Goal: Task Accomplishment & Management: Complete application form

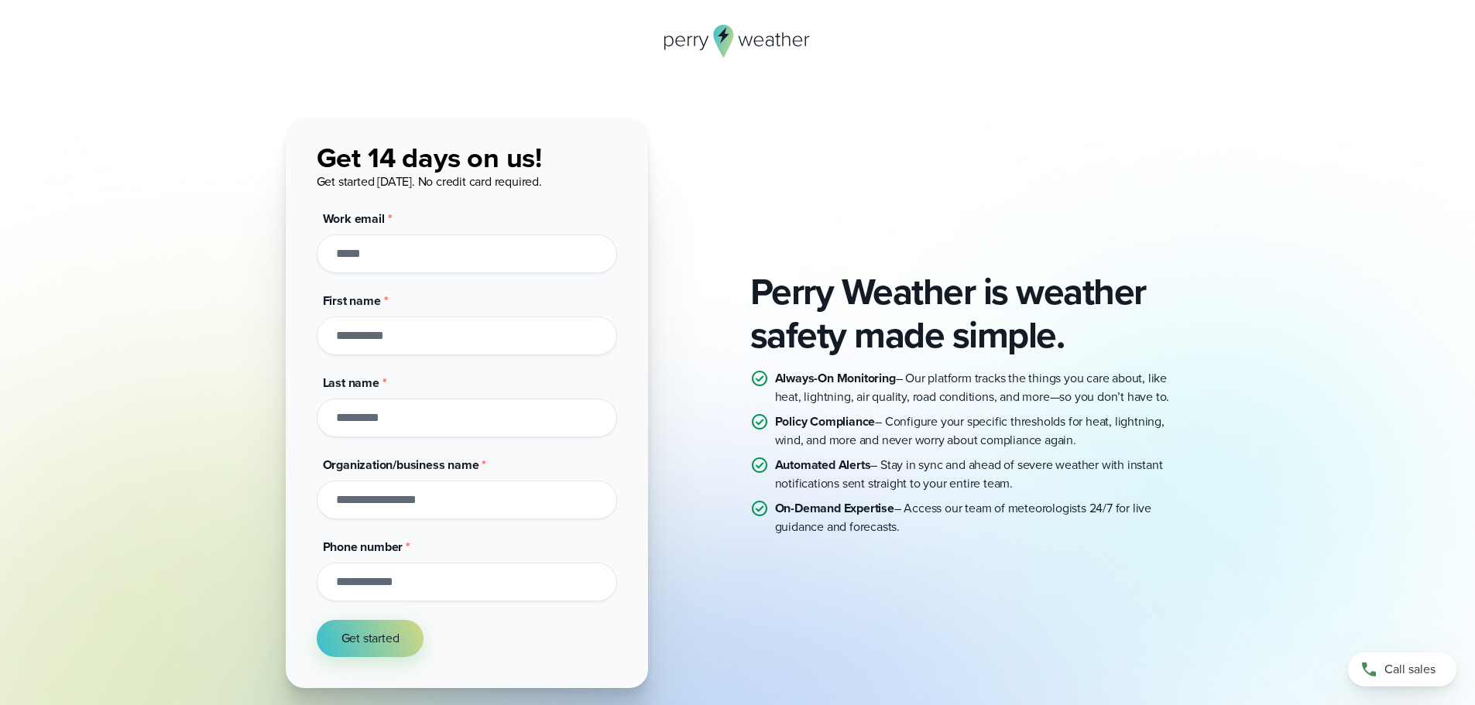
click at [400, 255] on input "Work email *" at bounding box center [467, 254] width 300 height 39
type input "**********"
click at [437, 345] on input "First name *" at bounding box center [467, 336] width 300 height 39
type input "******"
type input "*******"
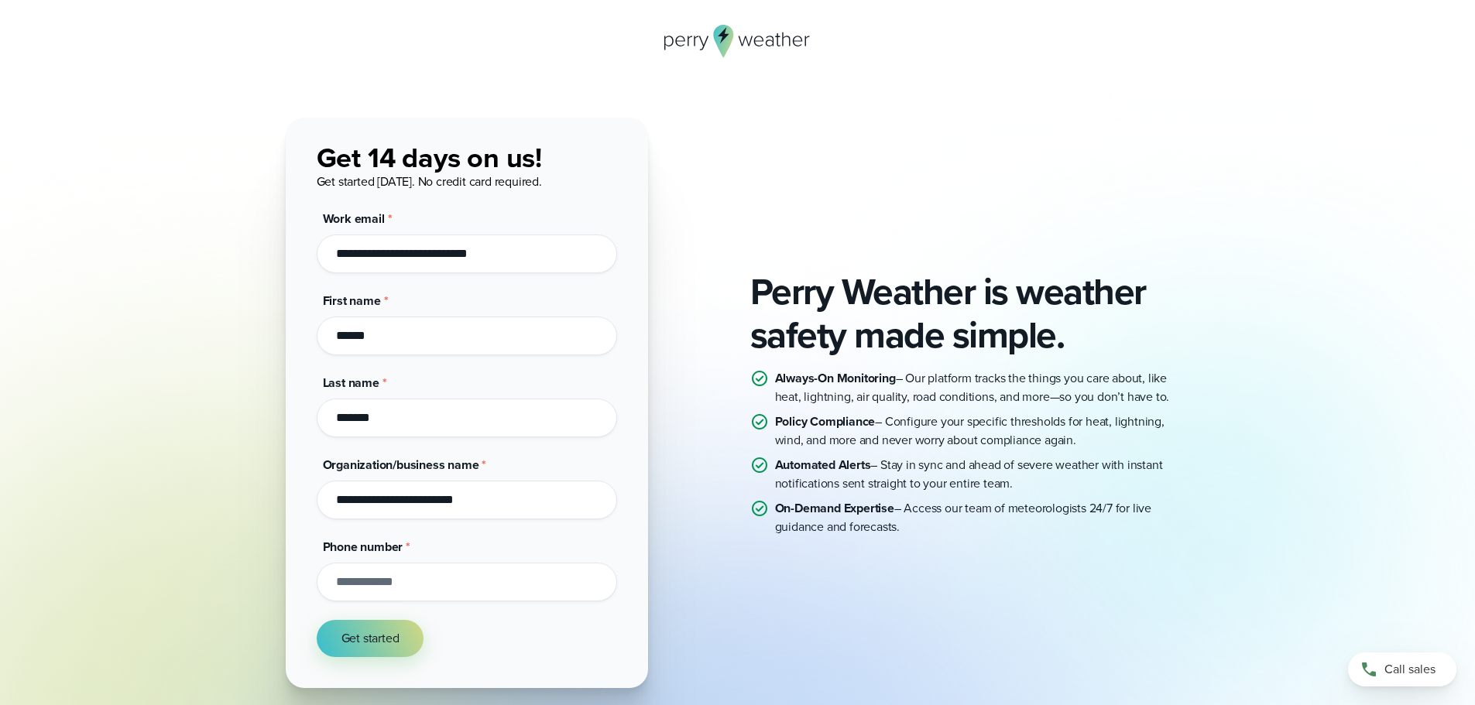
type input "**********"
click at [317, 620] on button "Get started" at bounding box center [371, 638] width 108 height 37
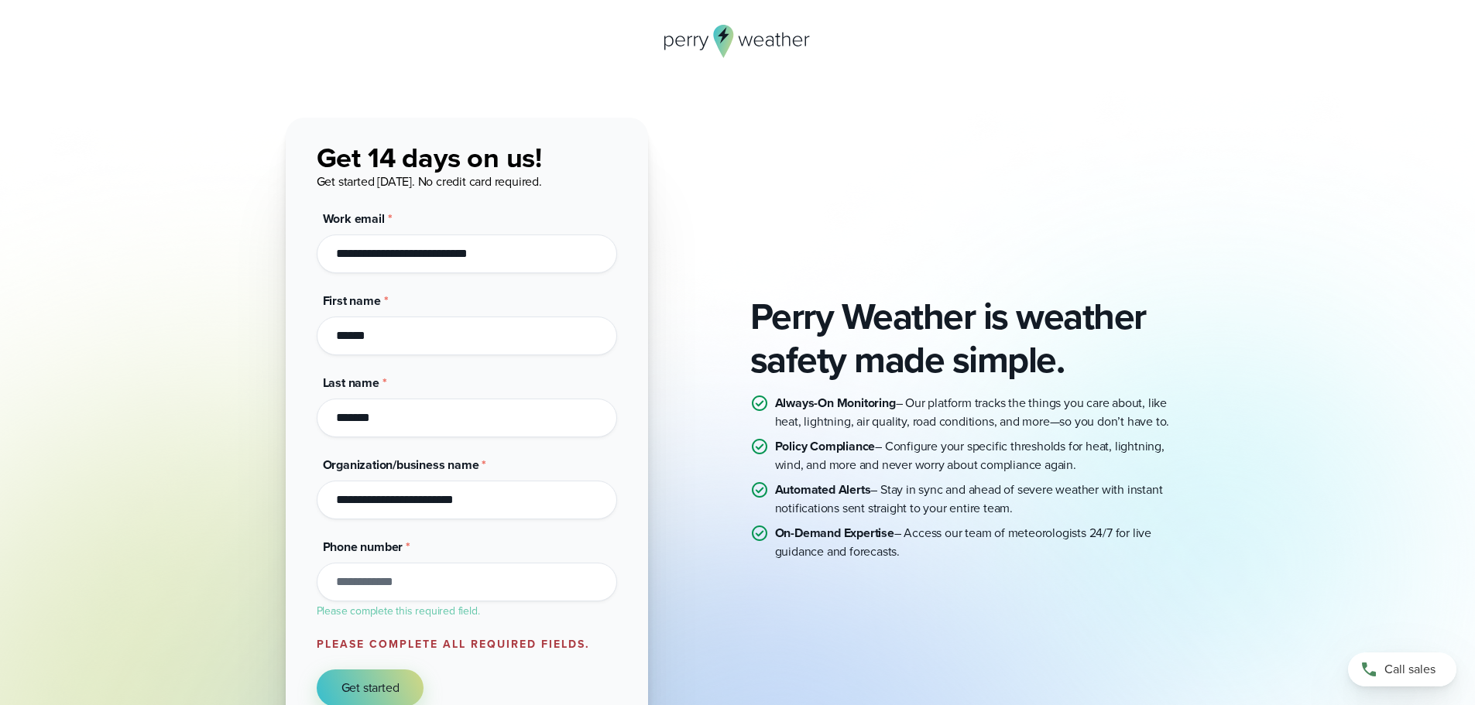
click at [401, 589] on input "Phone number *" at bounding box center [467, 582] width 300 height 39
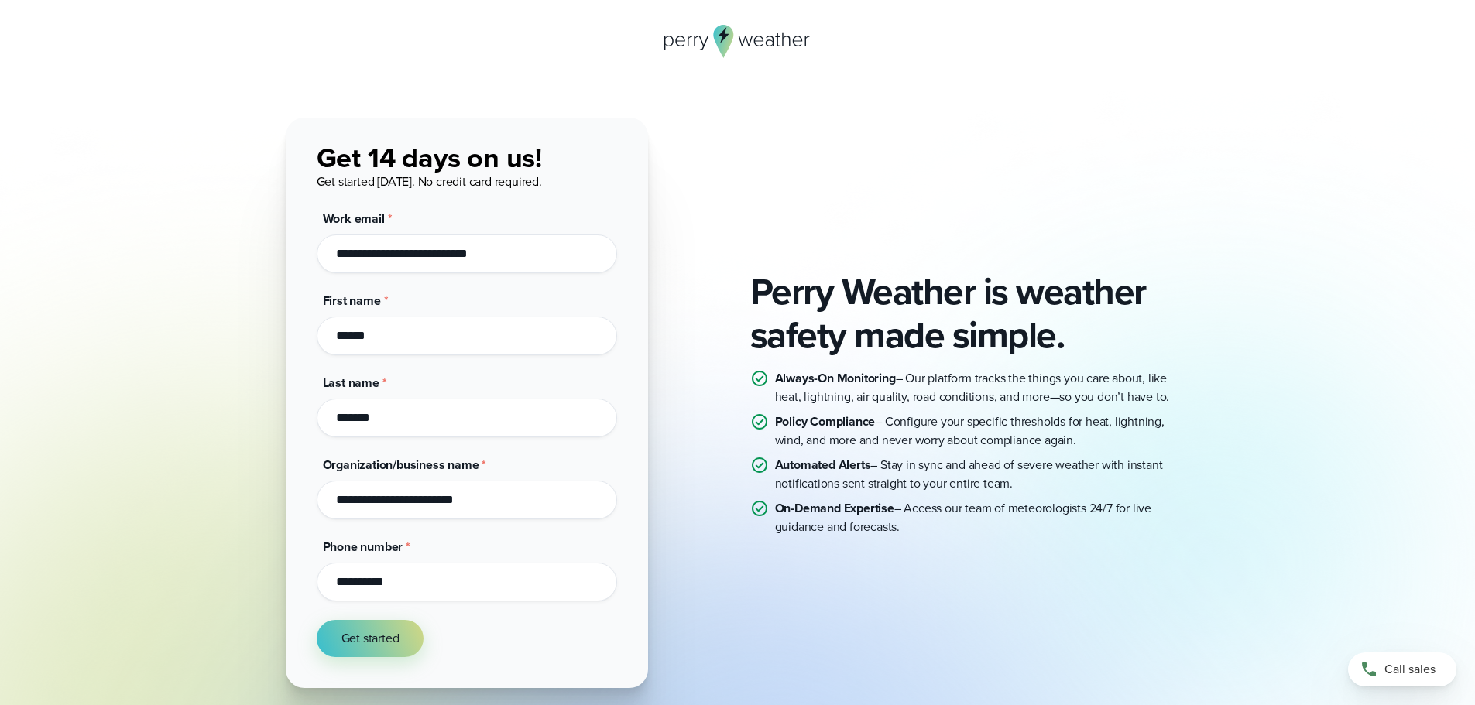
scroll to position [151, 0]
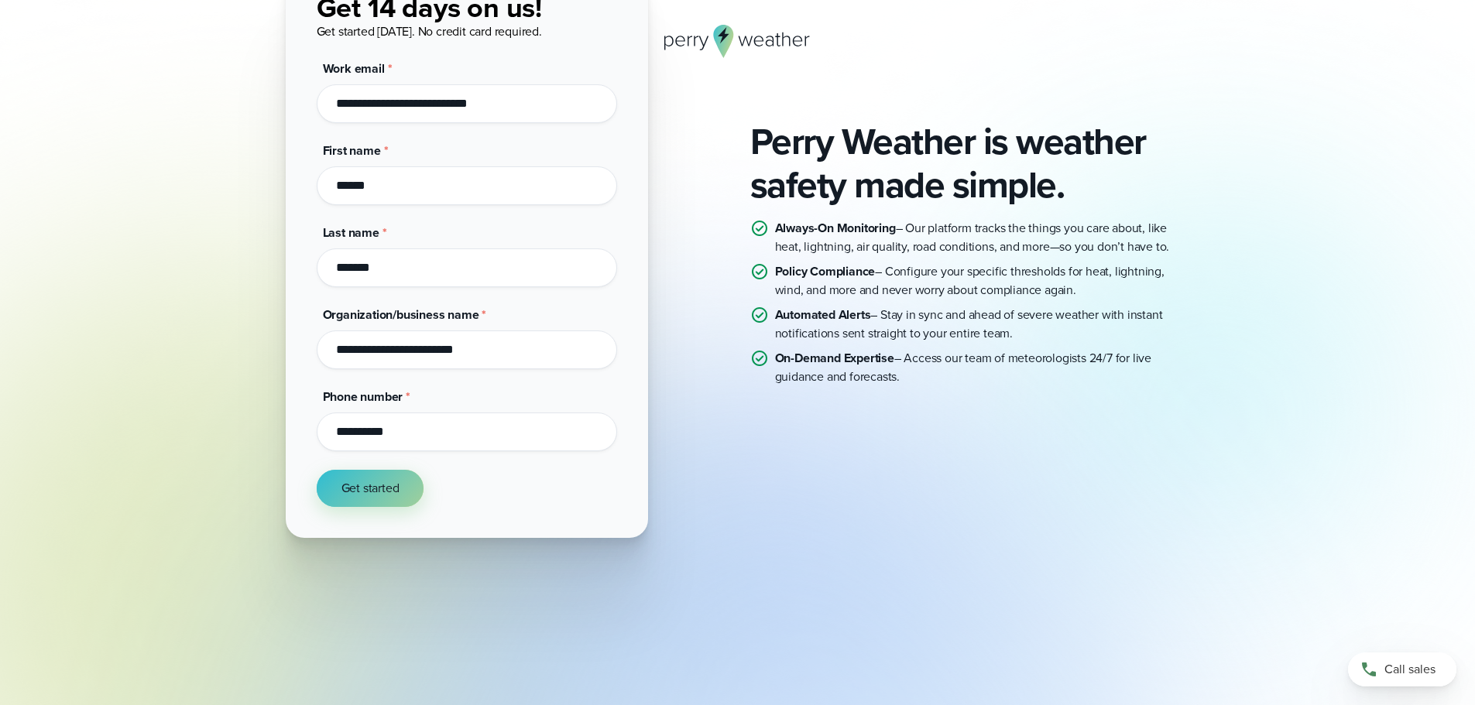
type input "**********"
click at [369, 485] on span "Get started" at bounding box center [370, 488] width 58 height 19
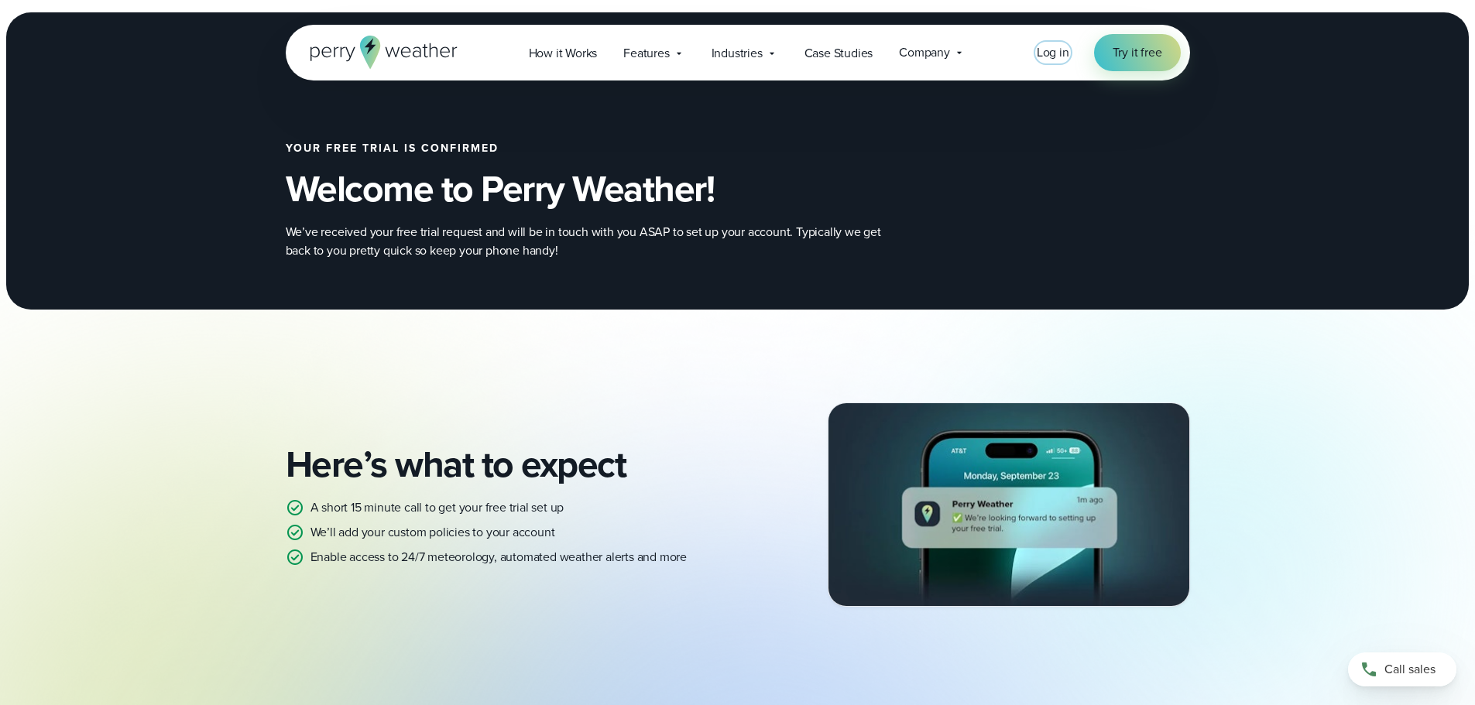
click at [1055, 53] on span "Log in" at bounding box center [1052, 52] width 33 height 18
click at [1144, 50] on span "Try it free" at bounding box center [1137, 52] width 50 height 19
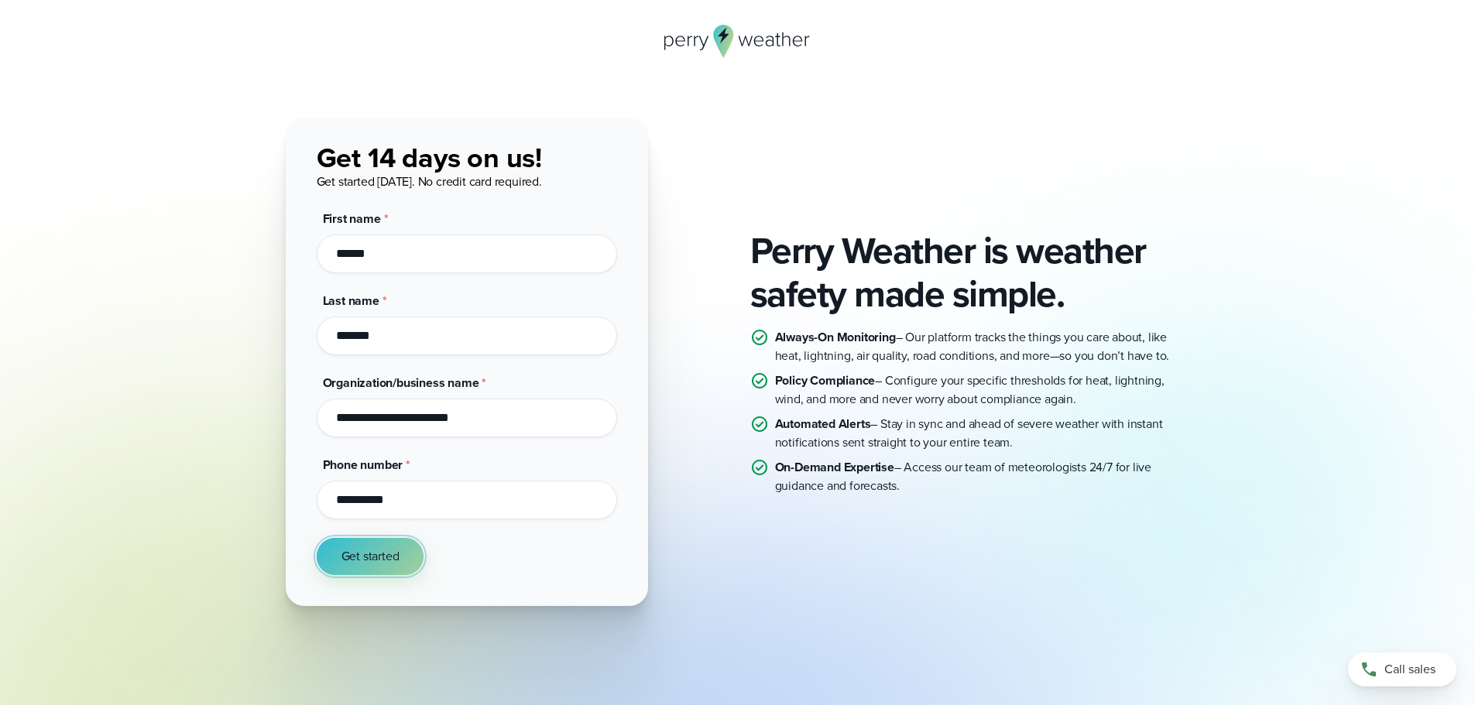
click at [372, 565] on span "Get started" at bounding box center [370, 556] width 58 height 19
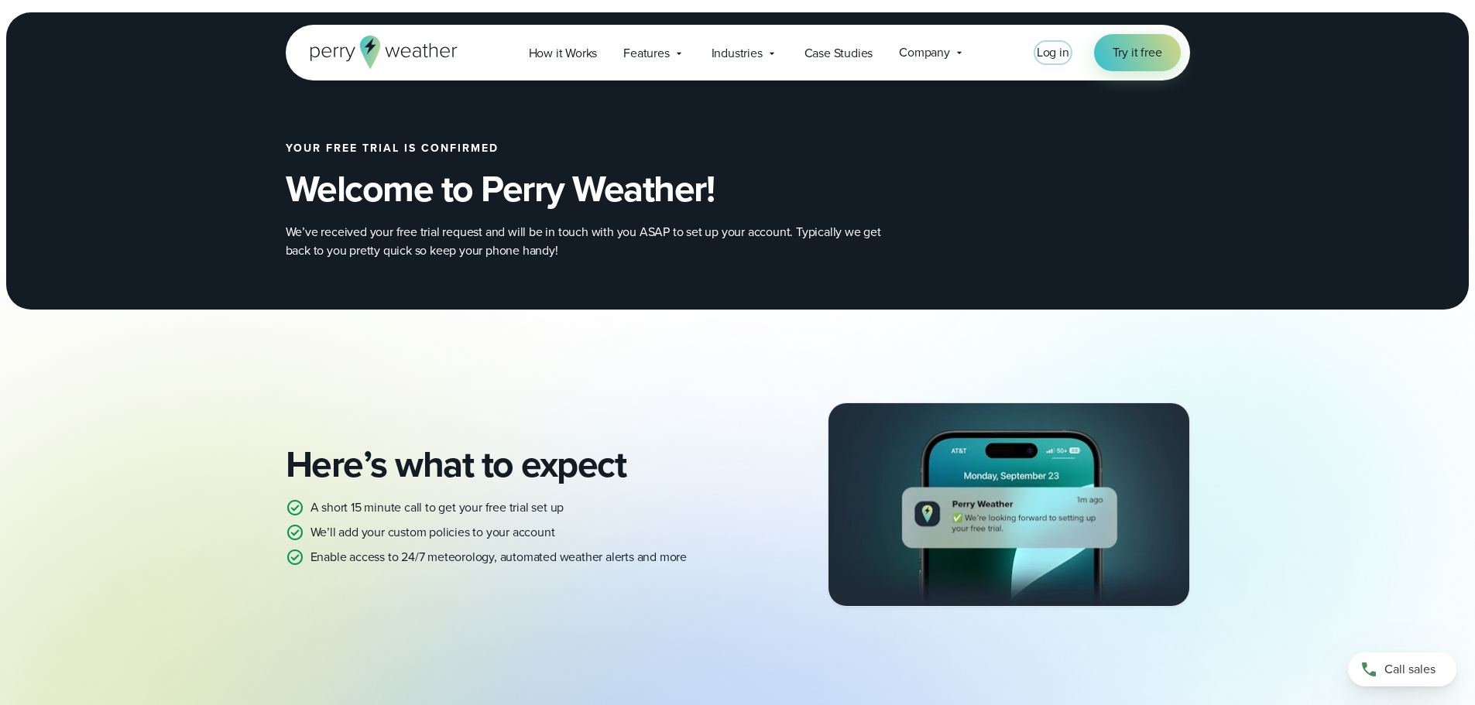
click at [1053, 55] on span "Log in" at bounding box center [1052, 52] width 33 height 18
click at [567, 50] on span "How it Works" at bounding box center [563, 53] width 69 height 19
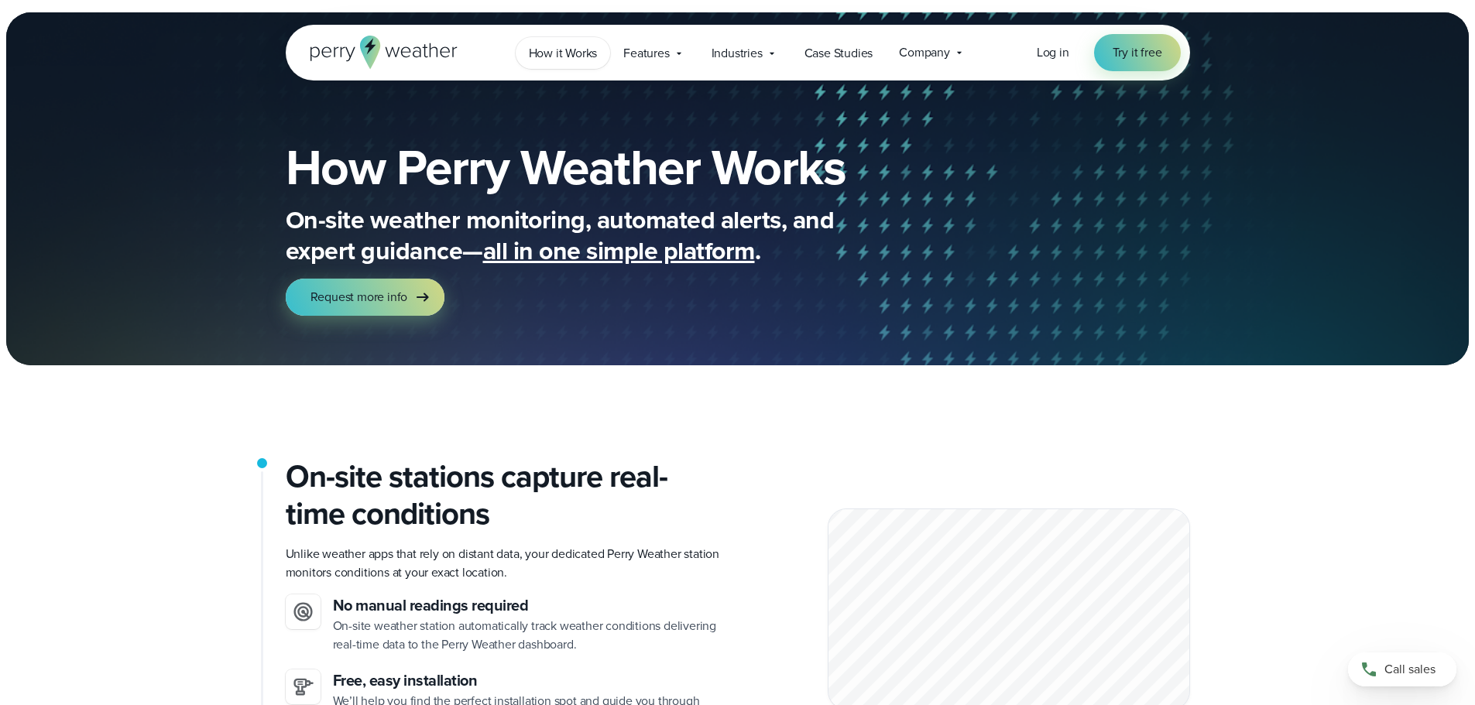
click at [565, 40] on link "How it Works" at bounding box center [562, 53] width 95 height 32
click at [649, 50] on span "Features" at bounding box center [646, 53] width 46 height 19
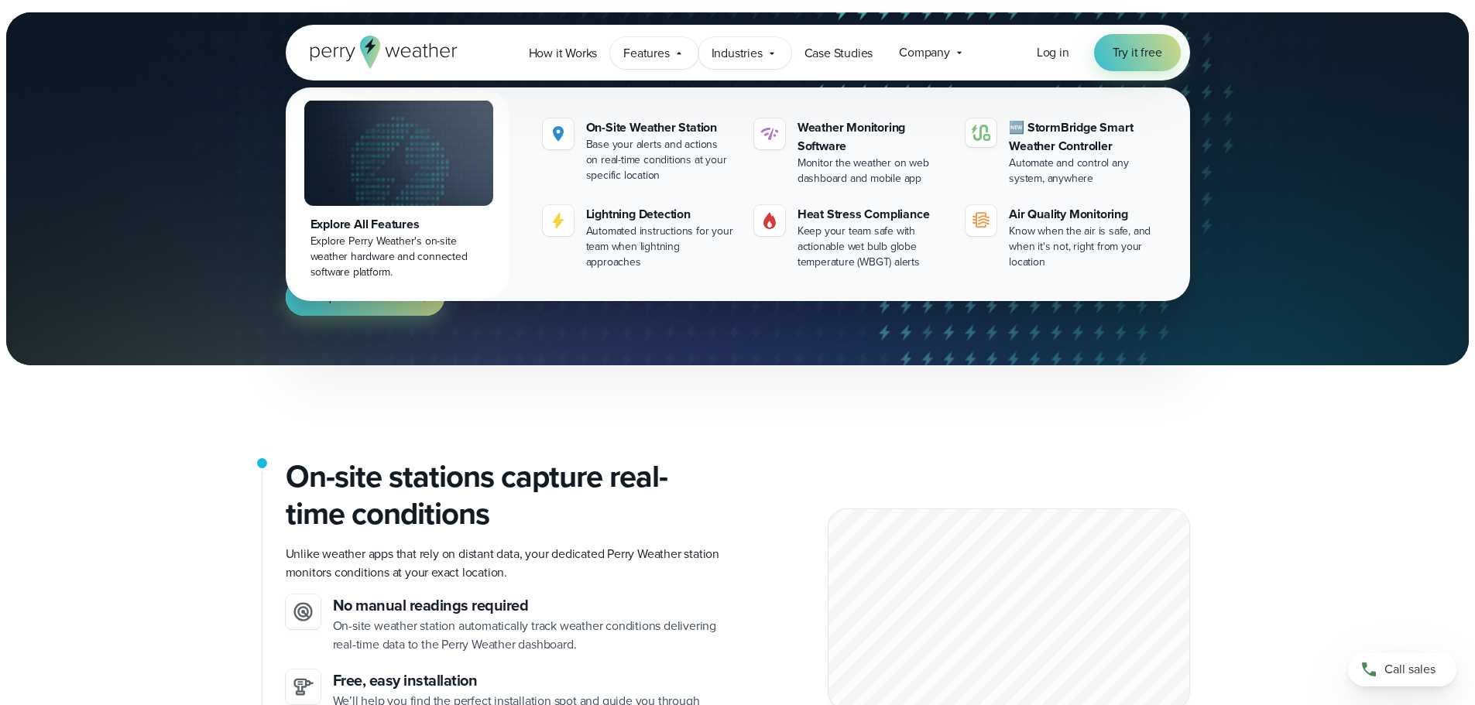
click at [746, 49] on span "Industries" at bounding box center [736, 53] width 51 height 19
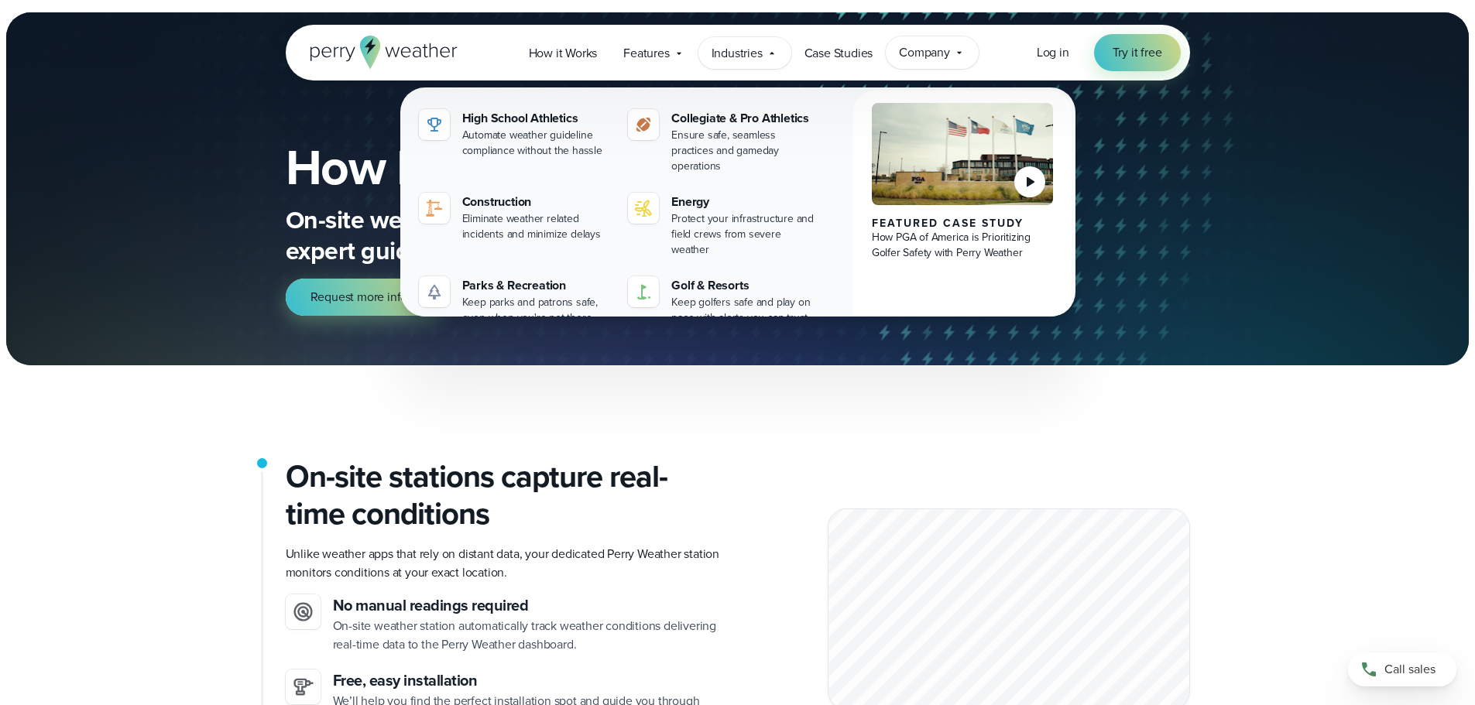
click at [920, 54] on span "Company" at bounding box center [924, 52] width 51 height 19
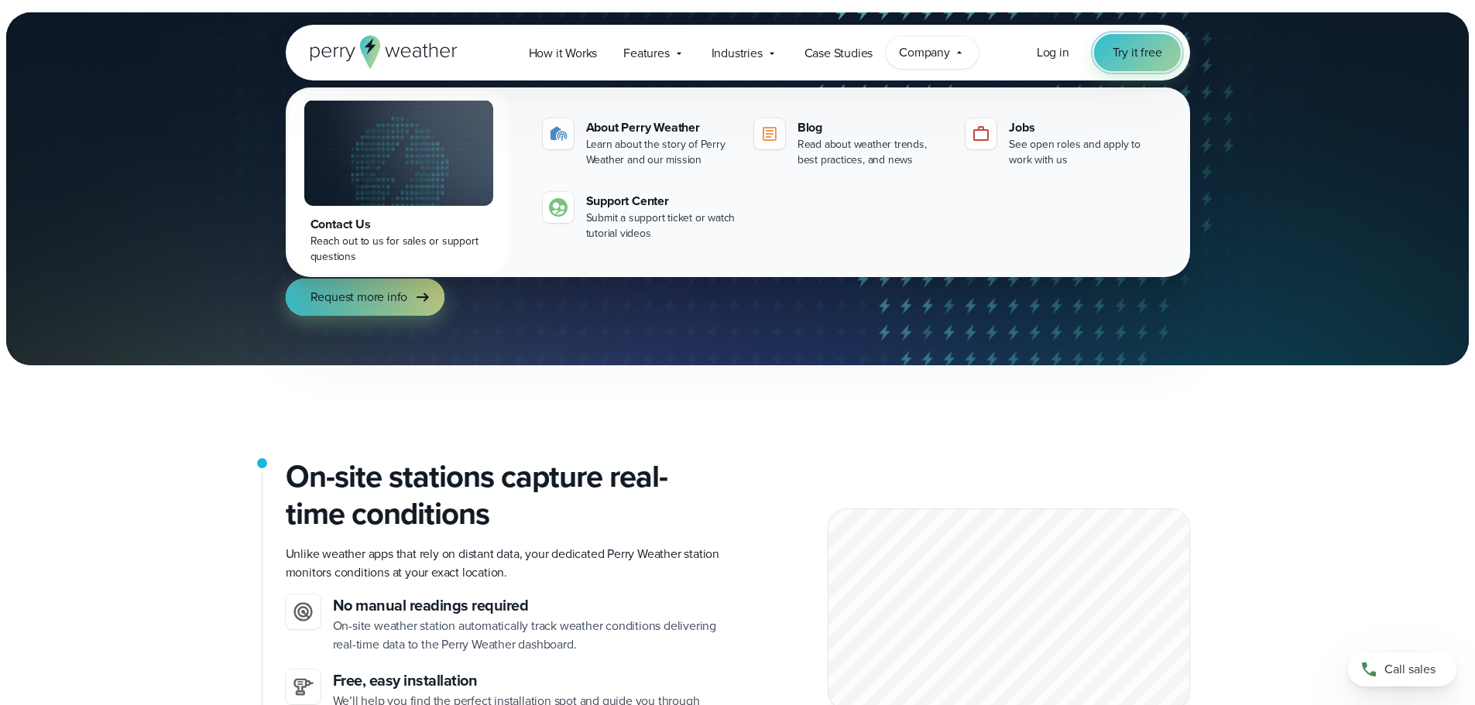
click at [1132, 50] on span "Try it free" at bounding box center [1137, 52] width 50 height 19
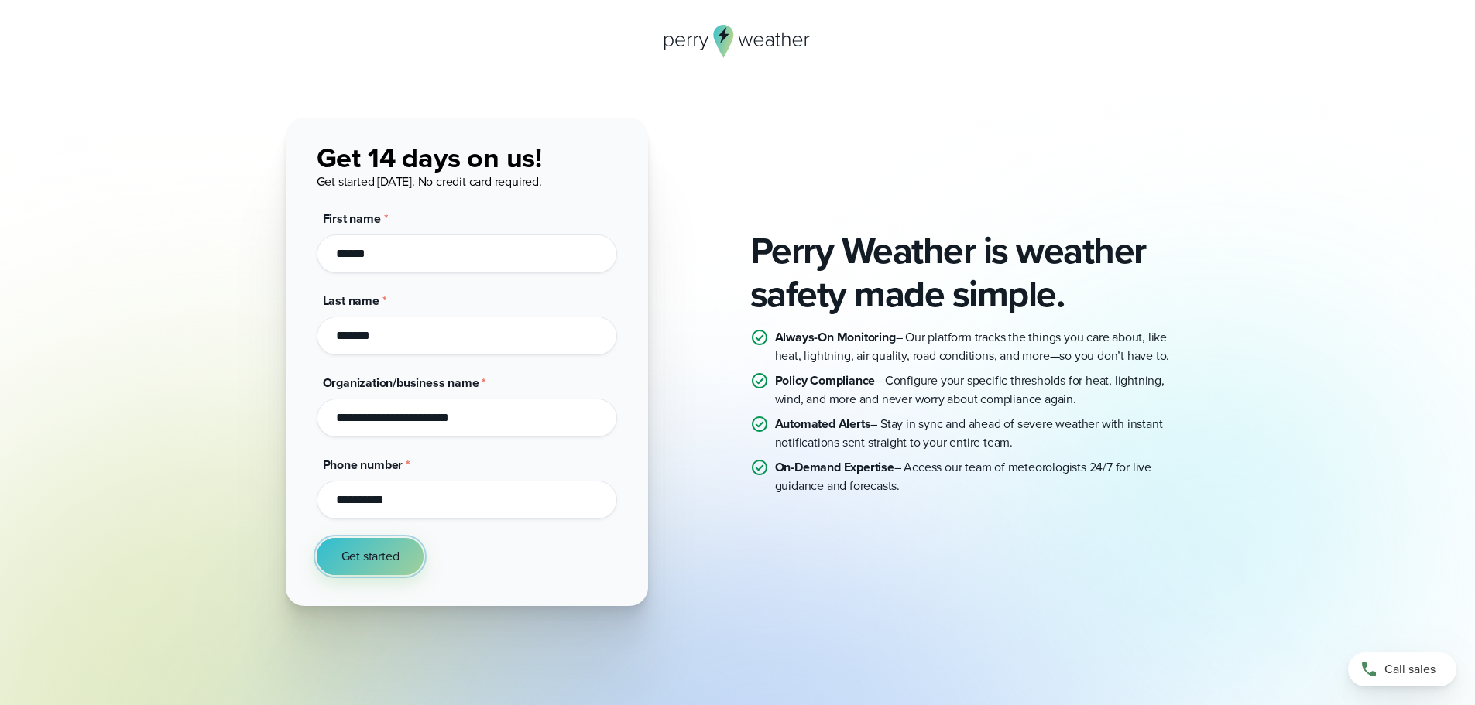
click at [345, 562] on span "Get started" at bounding box center [370, 556] width 58 height 19
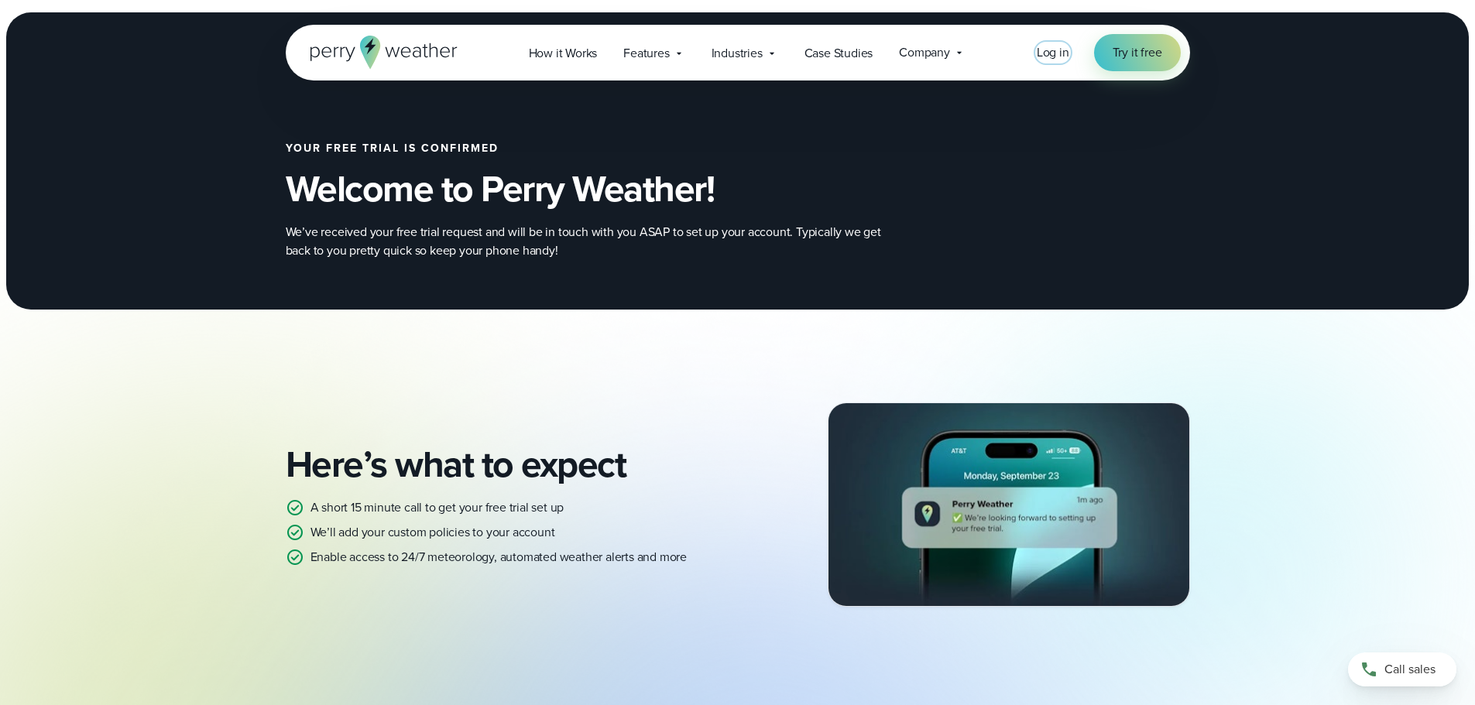
click at [1060, 48] on span "Log in" at bounding box center [1052, 52] width 33 height 18
click at [1083, 52] on div "Log in Try it free" at bounding box center [1108, 52] width 144 height 37
click at [1054, 50] on span "Log in" at bounding box center [1052, 52] width 33 height 18
click at [1057, 47] on span "Log in" at bounding box center [1052, 52] width 33 height 18
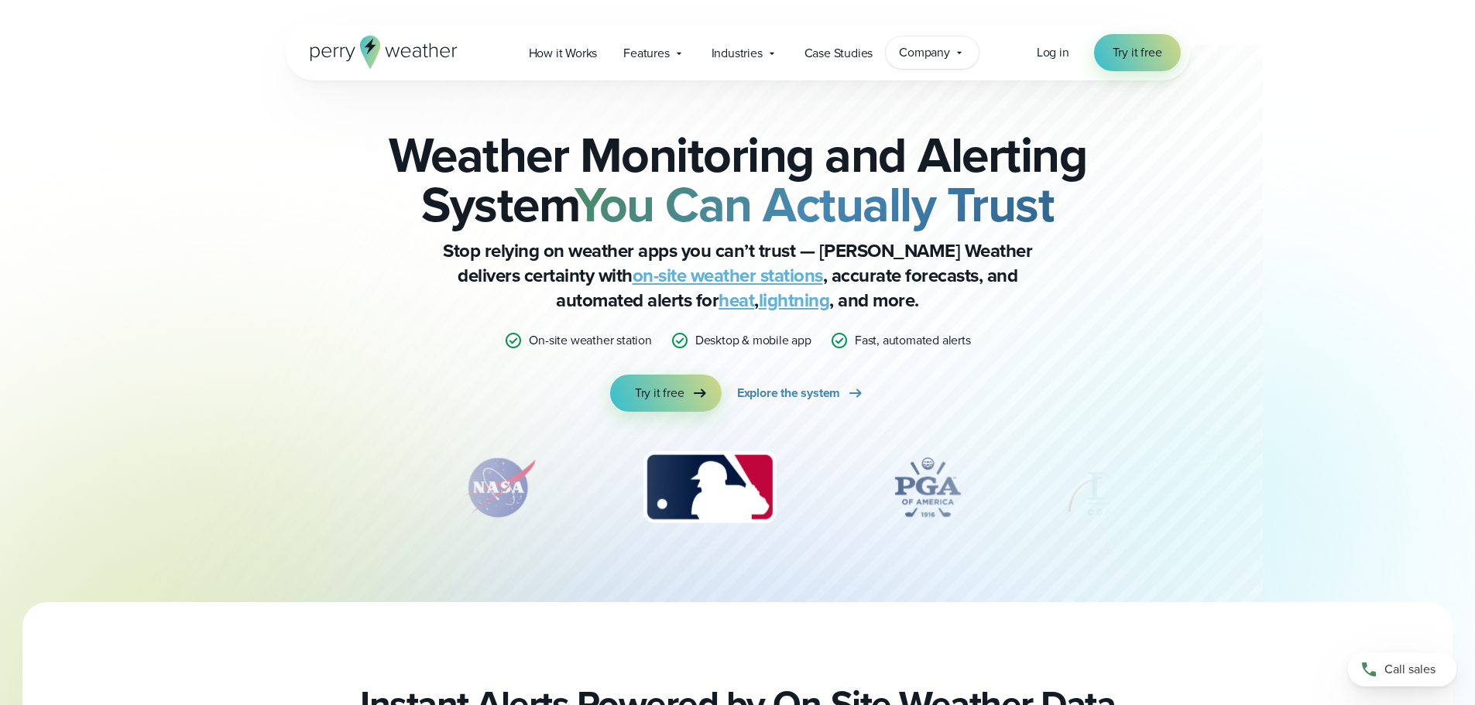
click at [913, 45] on span "Company" at bounding box center [924, 52] width 51 height 19
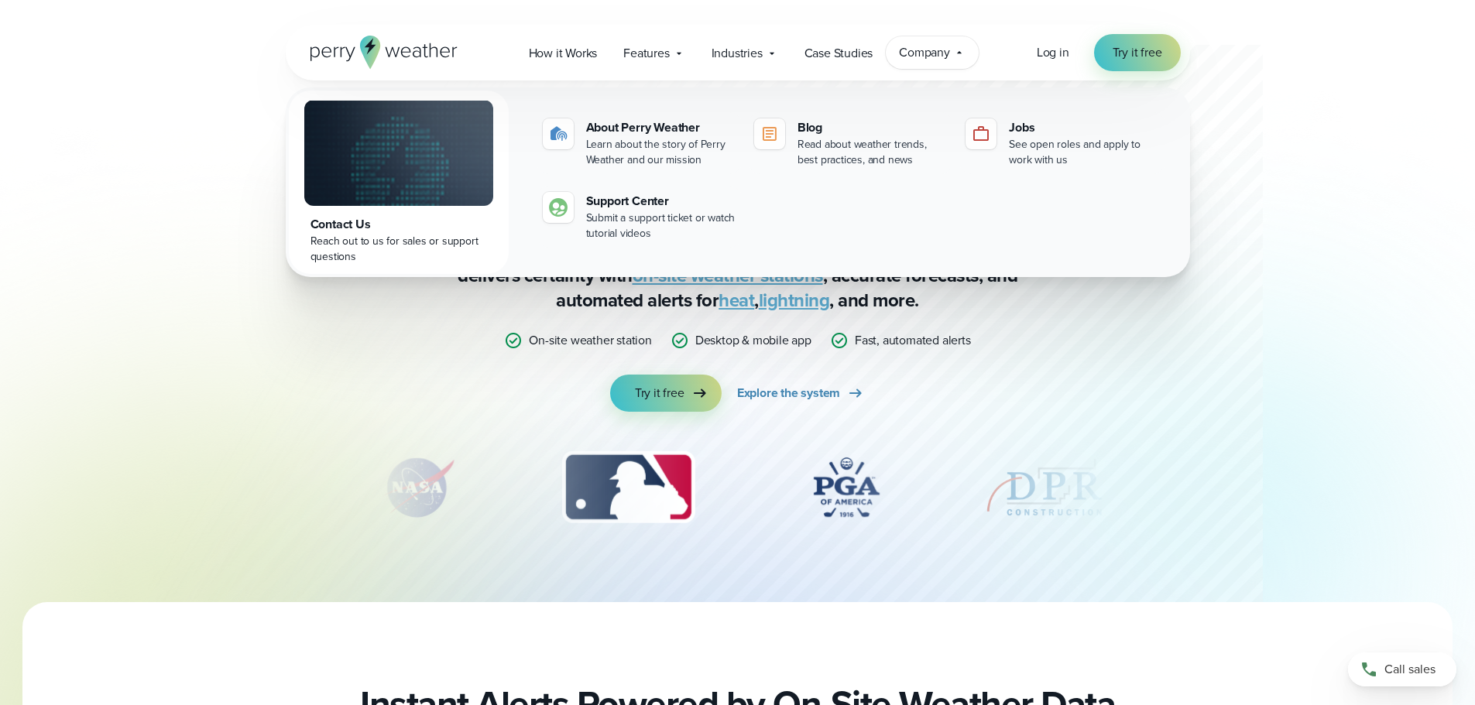
click at [913, 45] on span "Company" at bounding box center [924, 52] width 51 height 19
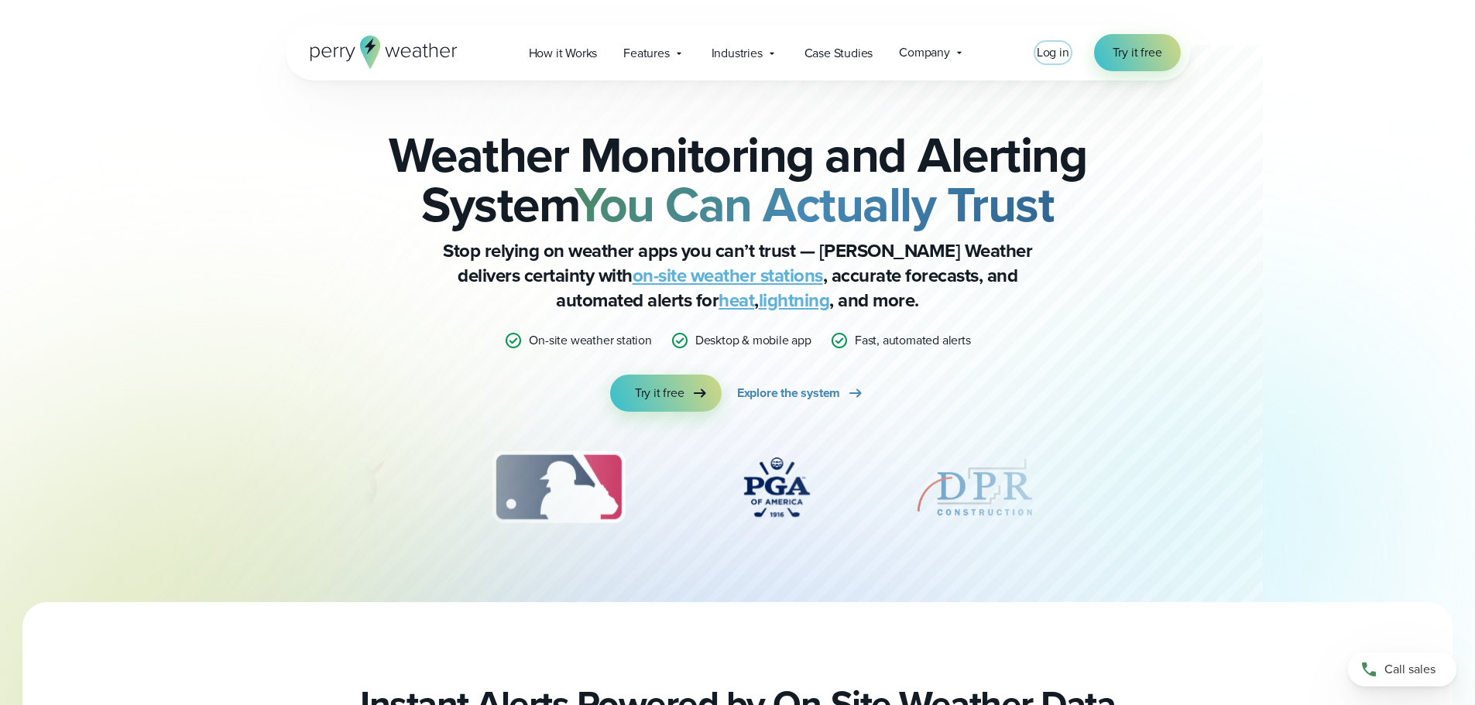
click at [1067, 52] on span "Log in" at bounding box center [1052, 52] width 33 height 18
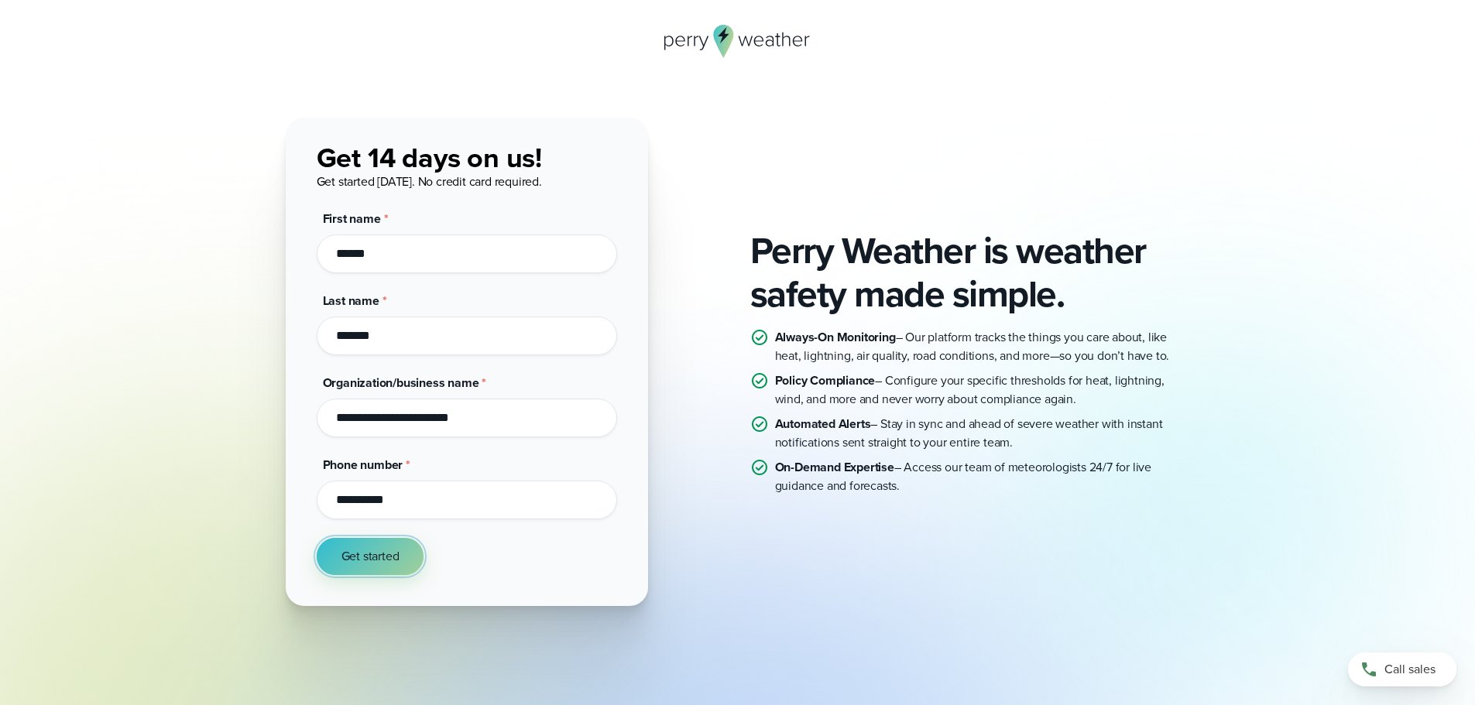
click at [347, 555] on span "Get started" at bounding box center [370, 556] width 58 height 19
